Goal: Task Accomplishment & Management: Manage account settings

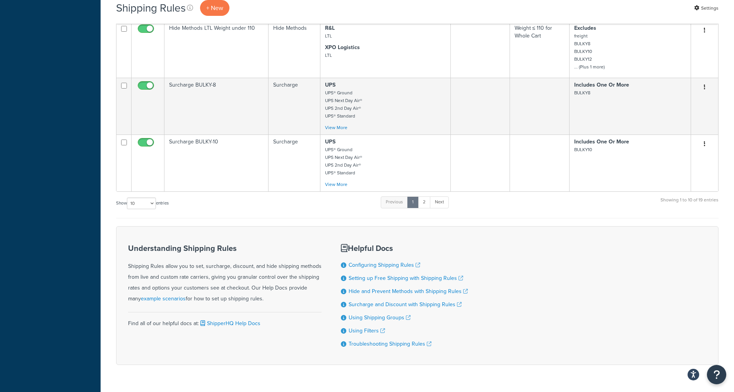
scroll to position [531, 0]
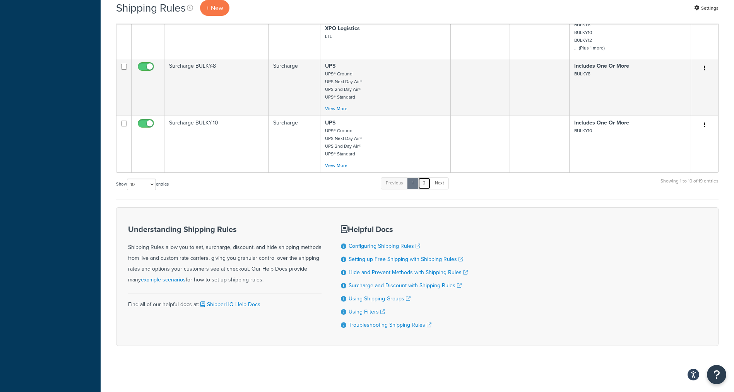
click at [425, 184] on link "2" at bounding box center [424, 184] width 13 height 12
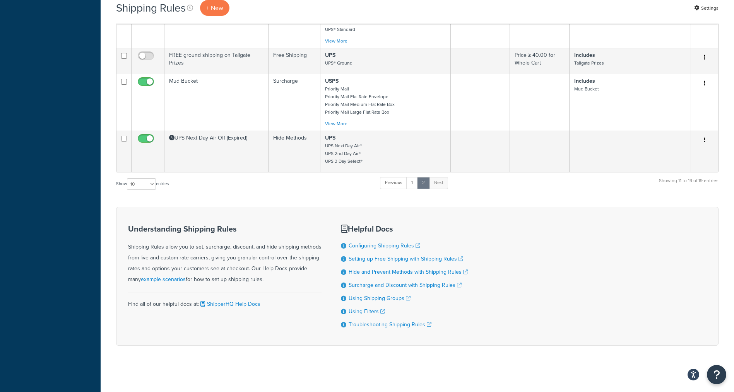
scroll to position [401, 0]
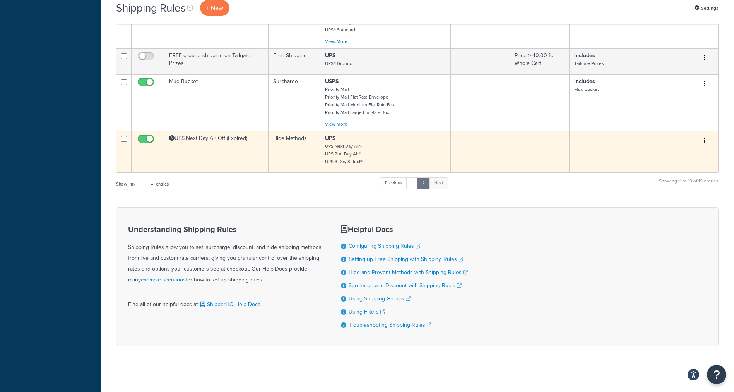
click at [278, 166] on td "Hide Methods" at bounding box center [295, 151] width 52 height 41
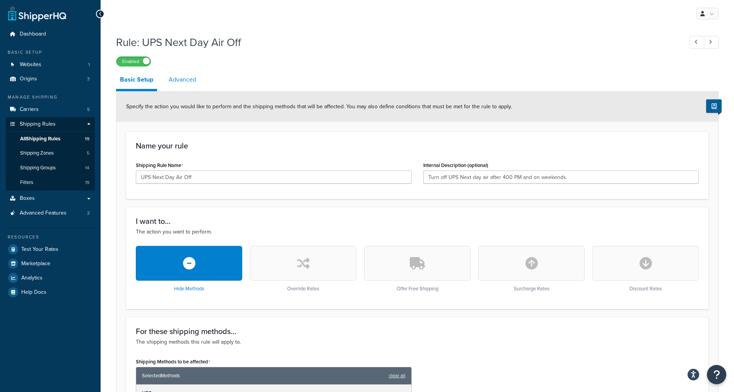
click at [181, 79] on link "Advanced" at bounding box center [182, 79] width 35 height 19
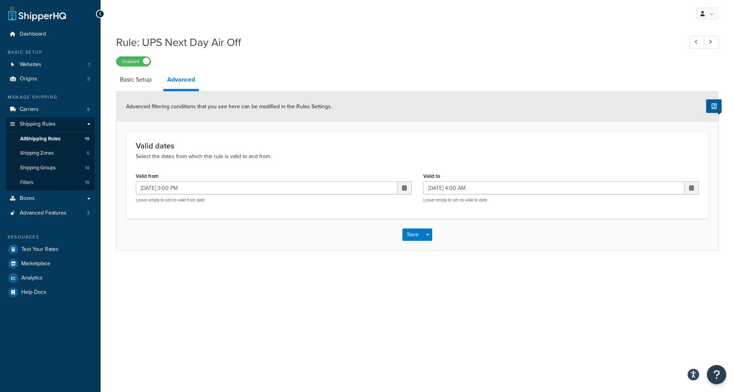
click at [404, 186] on span at bounding box center [404, 187] width 5 height 5
click at [367, 250] on td "13" at bounding box center [362, 250] width 13 height 12
type input "08/13/2025 3:00 PM"
click at [693, 187] on span at bounding box center [692, 187] width 14 height 13
click at [663, 249] on td "14" at bounding box center [663, 250] width 13 height 12
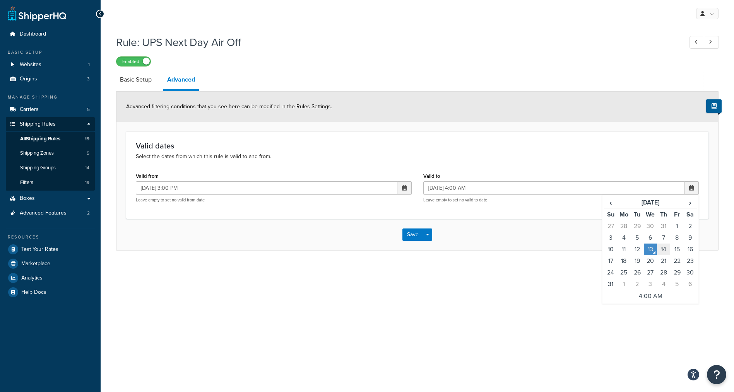
type input "08/14/2025 4:00 AM"
click at [411, 235] on button "Save" at bounding box center [412, 235] width 21 height 12
